Goal: Information Seeking & Learning: Learn about a topic

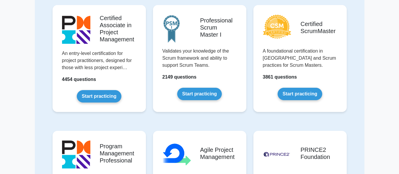
scroll to position [177, 0]
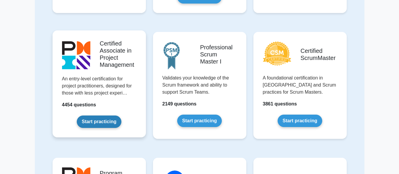
click at [93, 122] on link "Start practicing" at bounding box center [99, 121] width 45 height 12
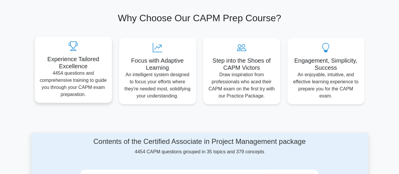
click at [73, 63] on h5 "Experience Tailored Excellence" at bounding box center [74, 63] width 68 height 14
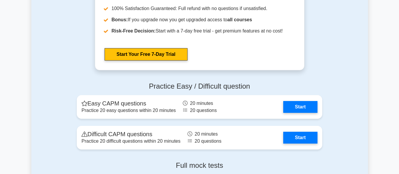
scroll to position [1430, 0]
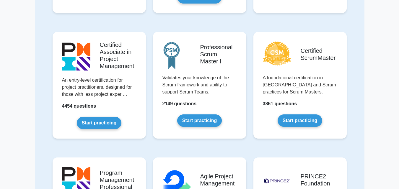
click at [147, 89] on div "Certified Associate in Project Management An entry-level certification for proj…" at bounding box center [99, 90] width 100 height 126
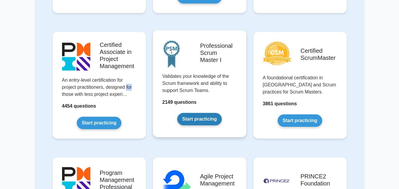
click at [196, 113] on link "Start practicing" at bounding box center [199, 119] width 45 height 12
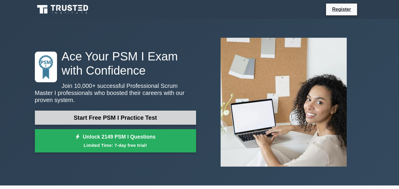
click at [101, 121] on link "Start Free PSM I Practice Test" at bounding box center [115, 118] width 161 height 14
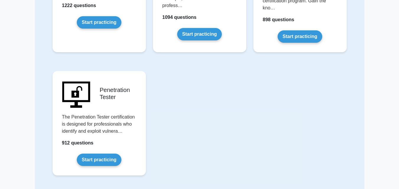
scroll to position [1401, 0]
